Goal: Information Seeking & Learning: Learn about a topic

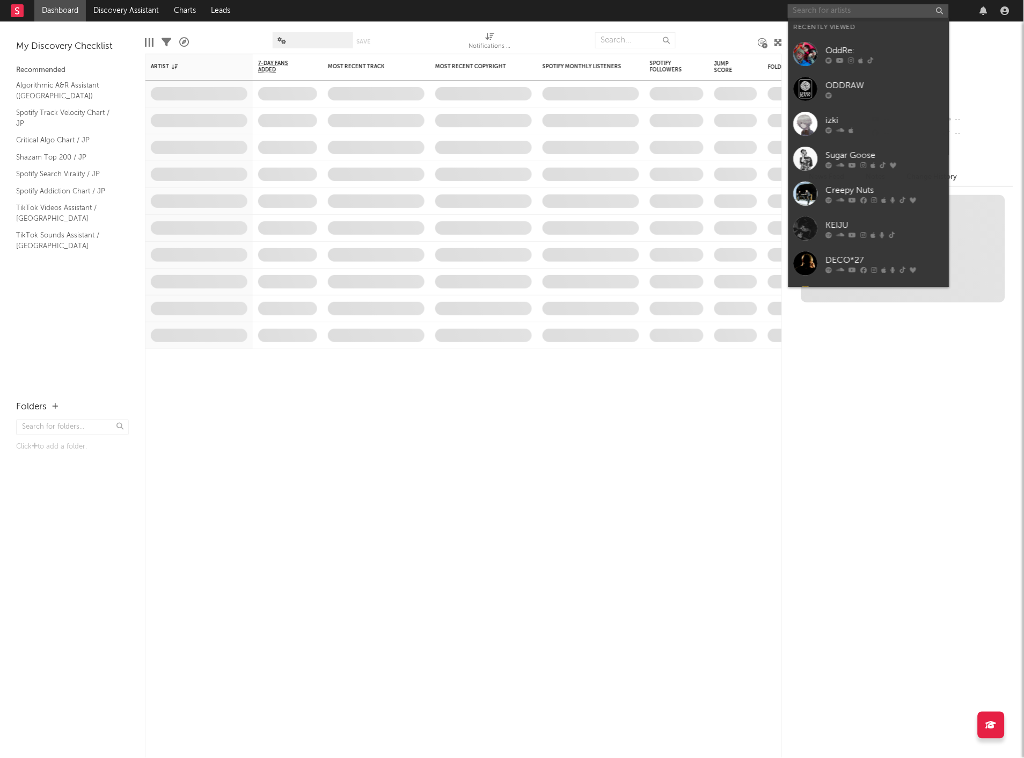
click at [833, 8] on div "Dashboard Discovery Assistant Charts Leads Notifications Settings Mark all as r…" at bounding box center [512, 379] width 1024 height 758
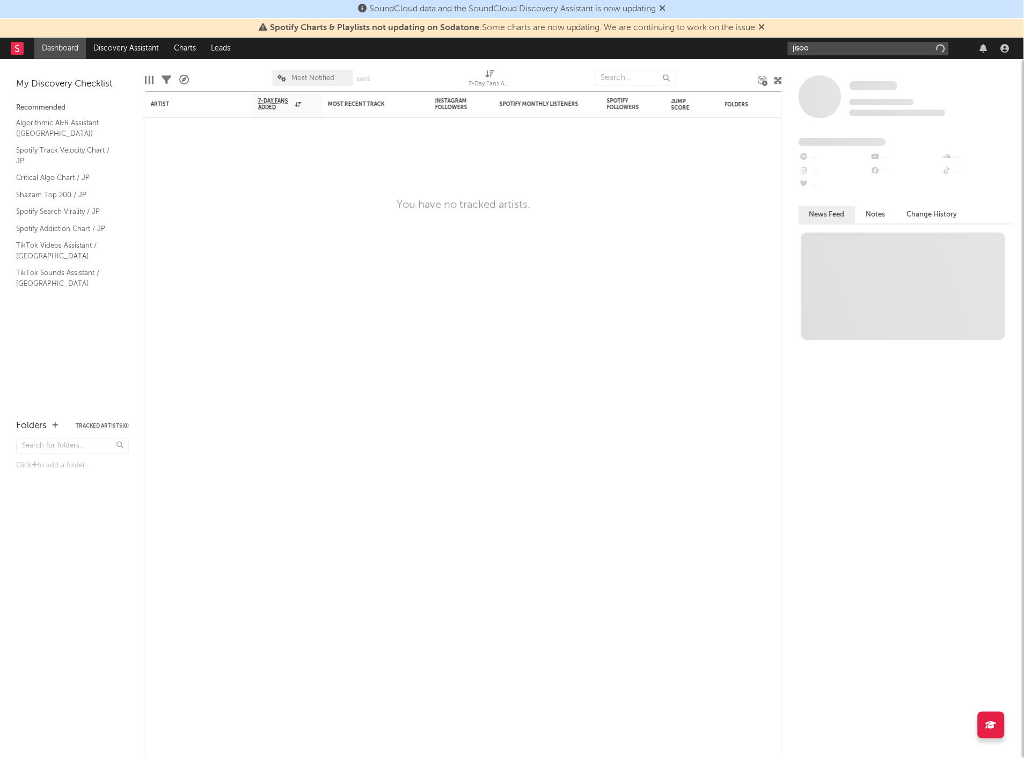
type input "jisoo"
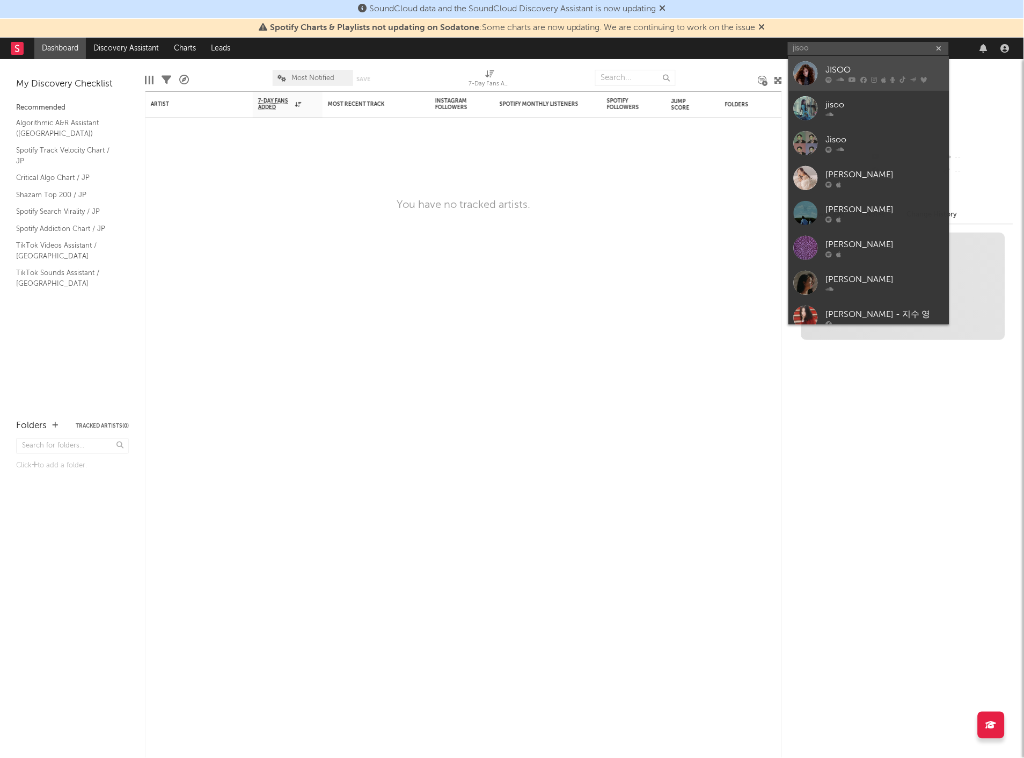
click at [832, 64] on div "JISOO" at bounding box center [885, 70] width 118 height 13
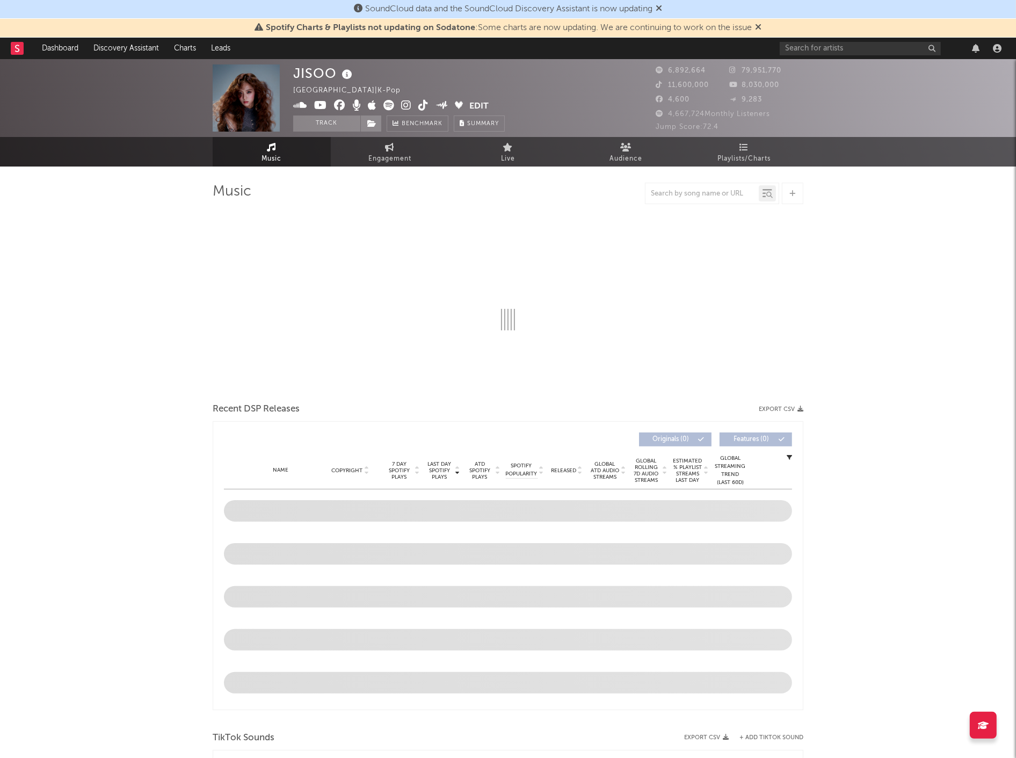
select select "6m"
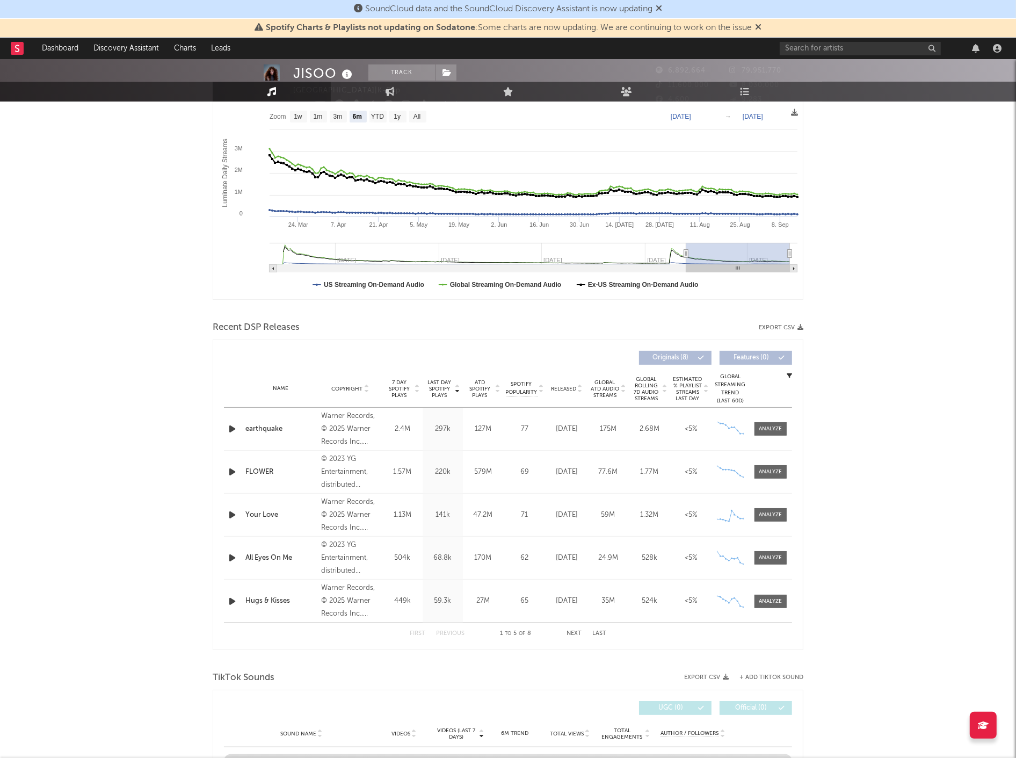
scroll to position [179, 0]
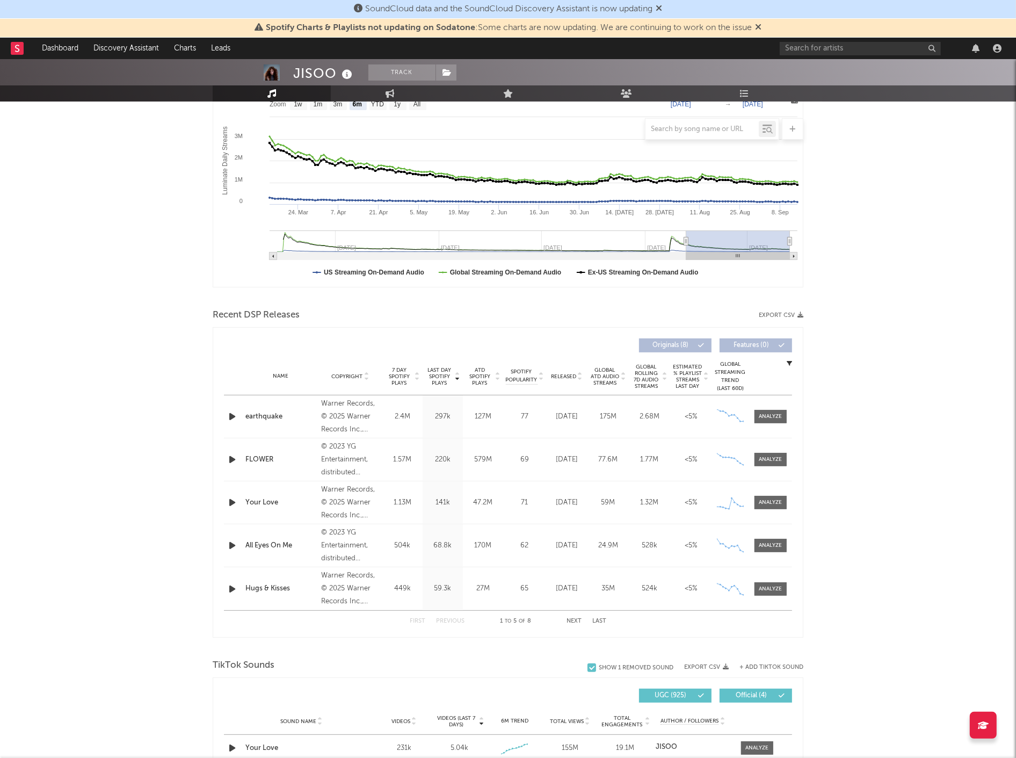
click at [573, 620] on button "Next" at bounding box center [573, 621] width 15 height 6
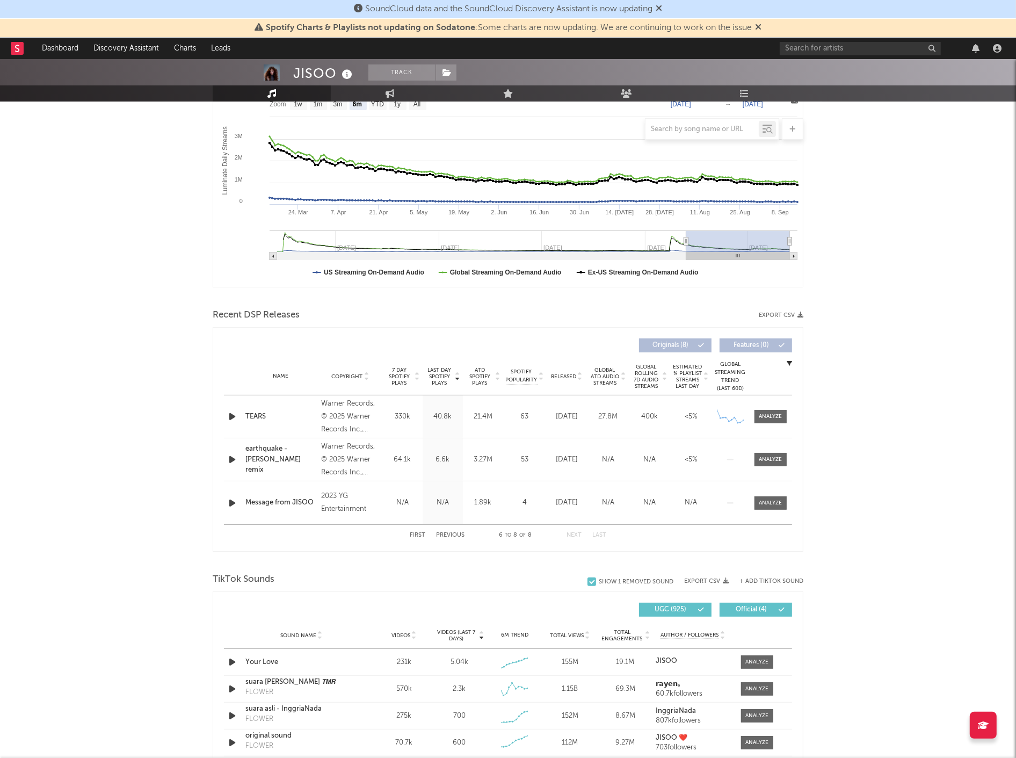
click at [420, 534] on button "First" at bounding box center [418, 535] width 16 height 6
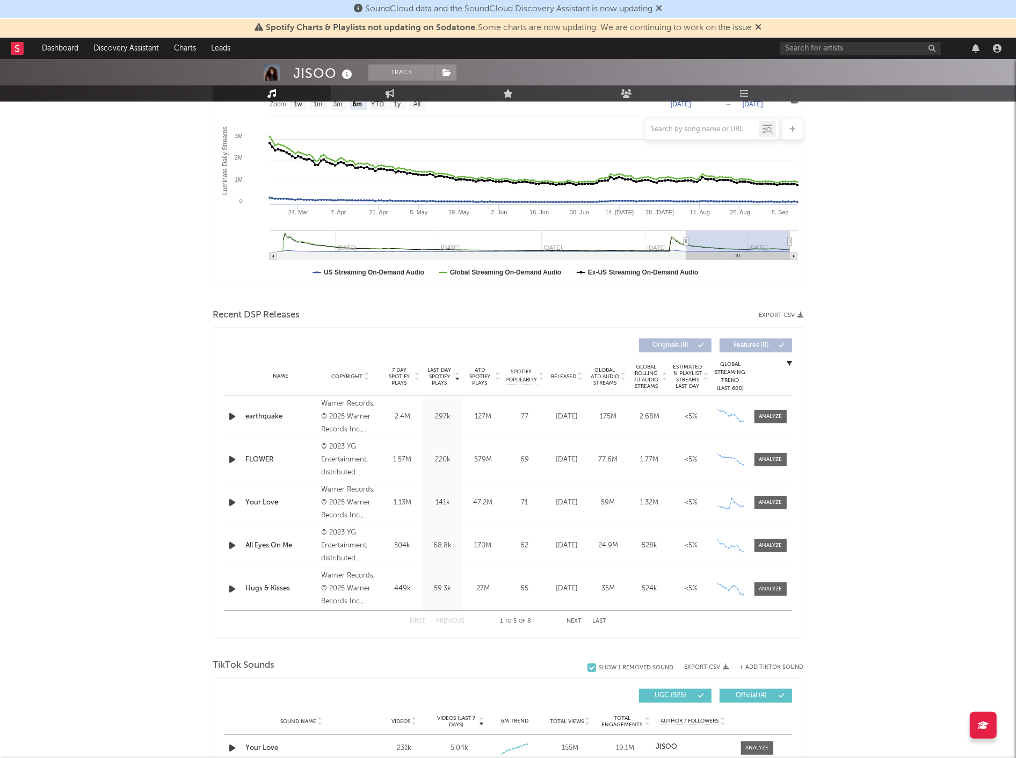
click at [485, 462] on div "579M" at bounding box center [482, 459] width 35 height 11
click at [482, 458] on div "579M" at bounding box center [482, 459] width 35 height 11
